Goal: Task Accomplishment & Management: Use online tool/utility

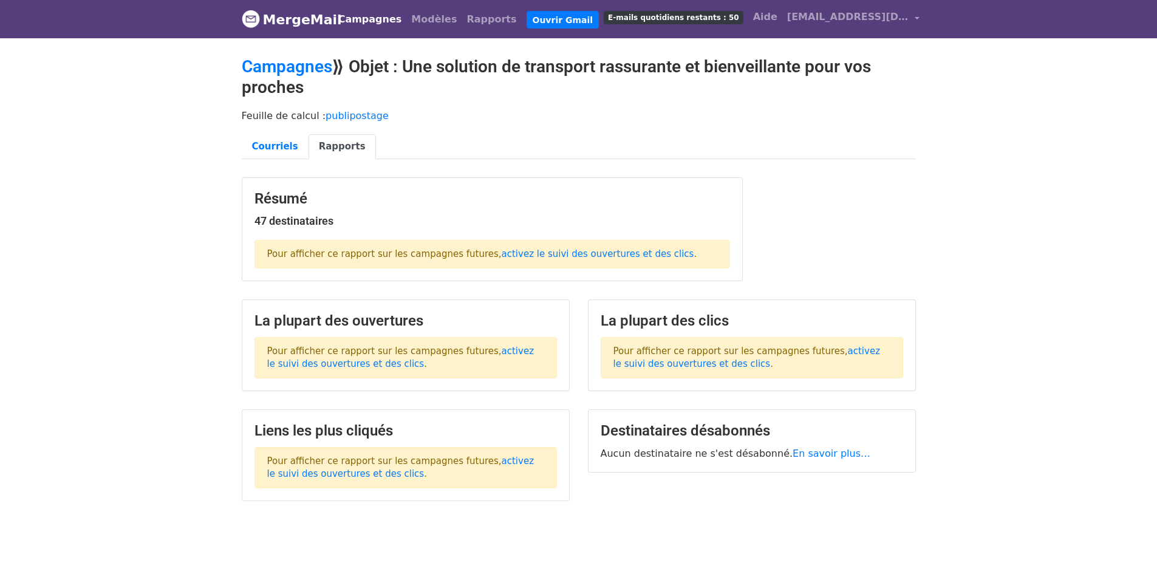
drag, startPoint x: 959, startPoint y: 326, endPoint x: 957, endPoint y: 336, distance: 10.6
click at [959, 329] on body "MergeMail Campagnes Modèles Rapports [PERSON_NAME] E-mails quotidiens restants …" at bounding box center [578, 281] width 1157 height 562
click at [366, 18] on font "Campagnes" at bounding box center [370, 19] width 64 height 12
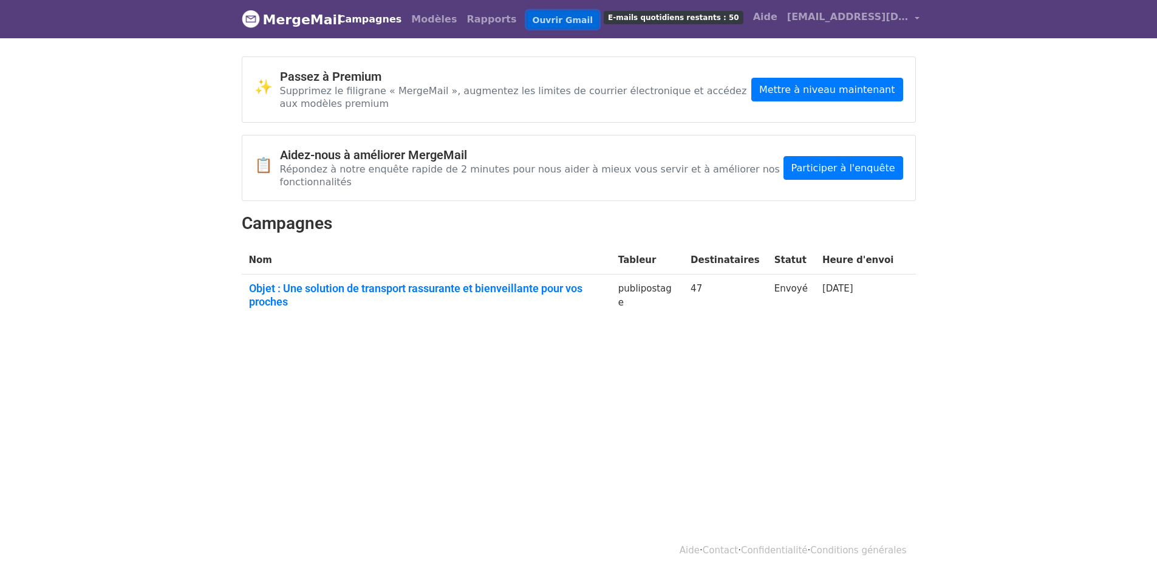
click at [548, 16] on font "Ouvrir Gmail" at bounding box center [563, 20] width 61 height 10
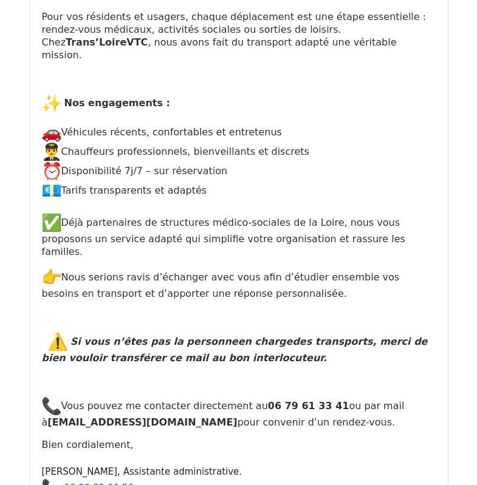
scroll to position [1093, 0]
